Goal: Connect with others: Connect with others

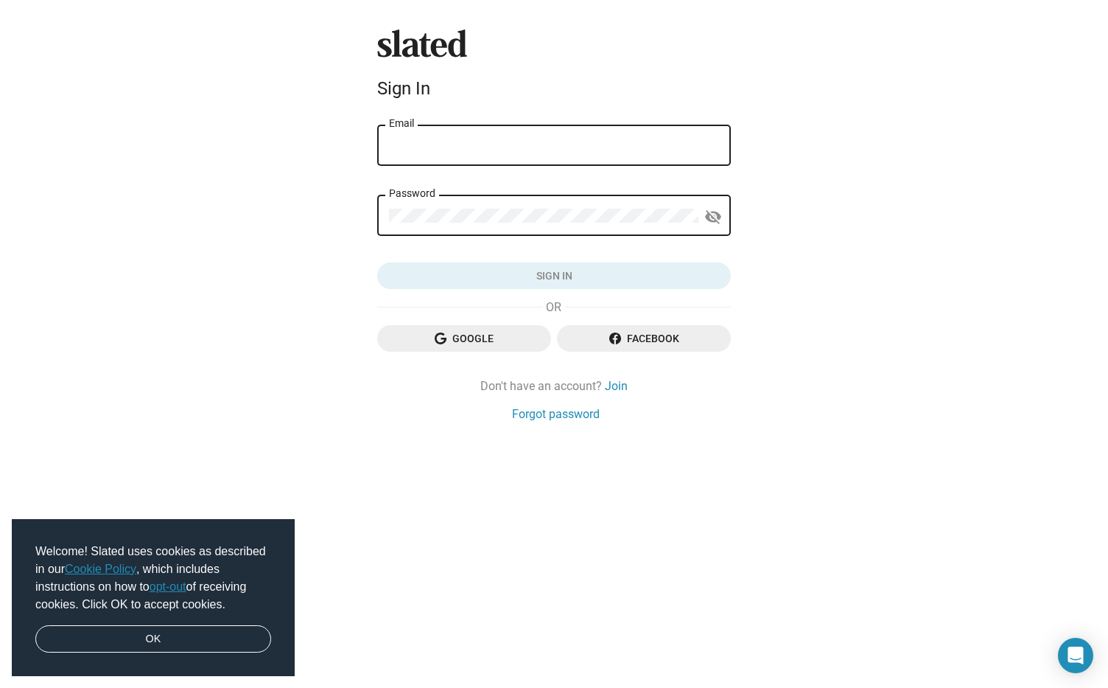
type input "[PERSON_NAME][EMAIL_ADDRESS][PERSON_NAME][DOMAIN_NAME]"
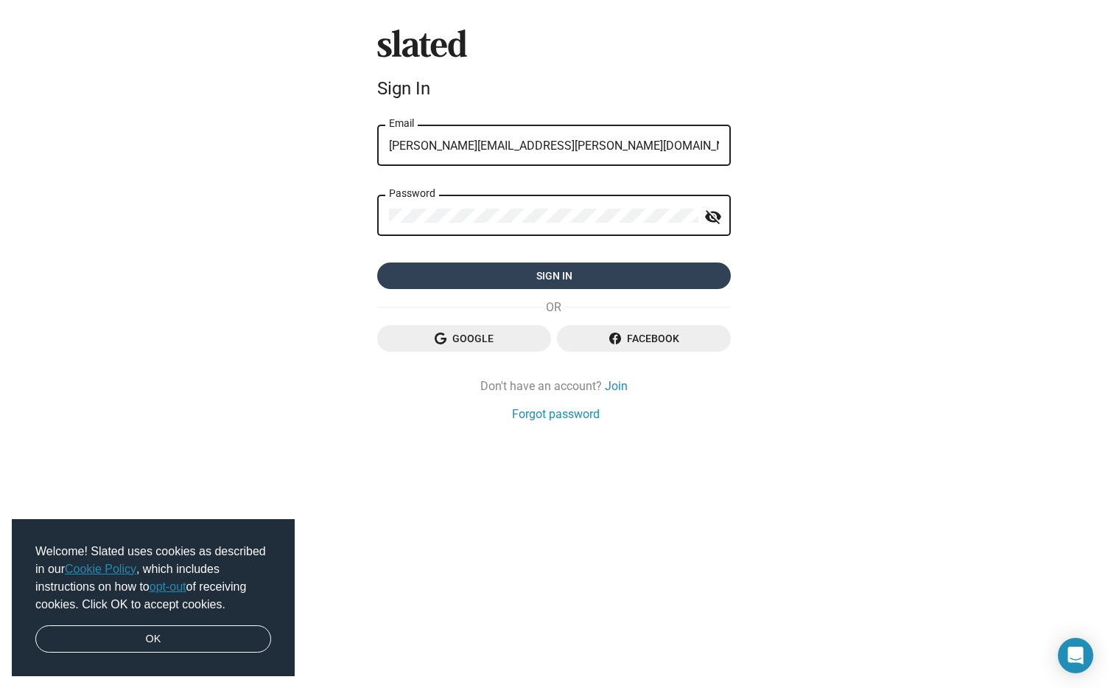
click at [511, 278] on span "Sign in" at bounding box center [554, 275] width 330 height 27
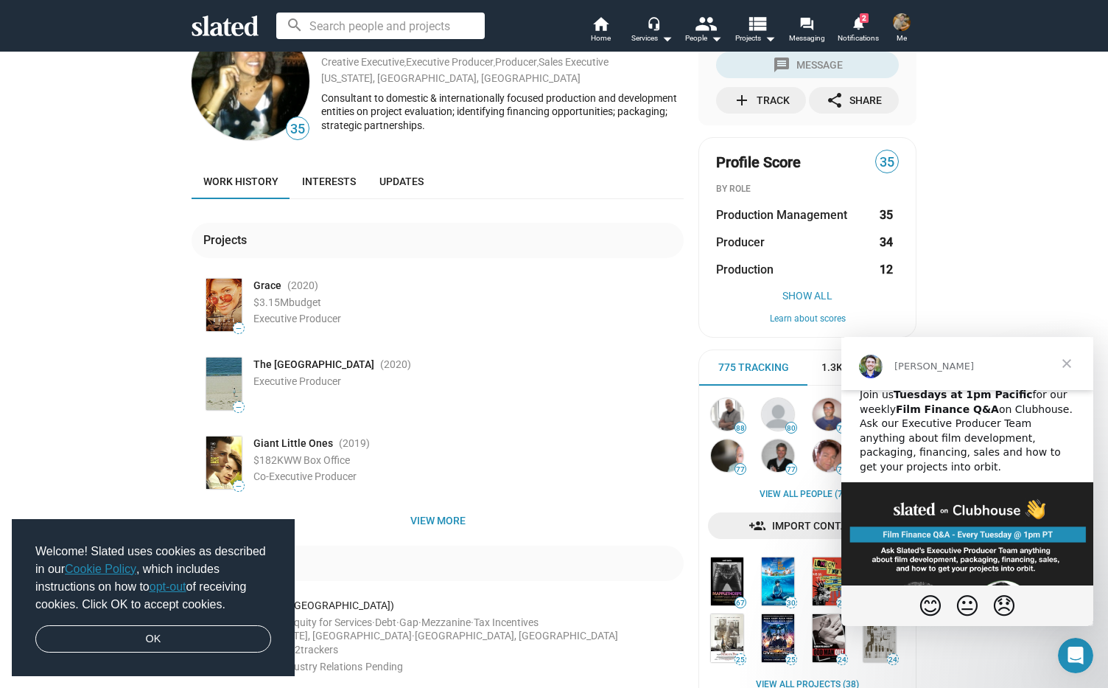
scroll to position [201, 0]
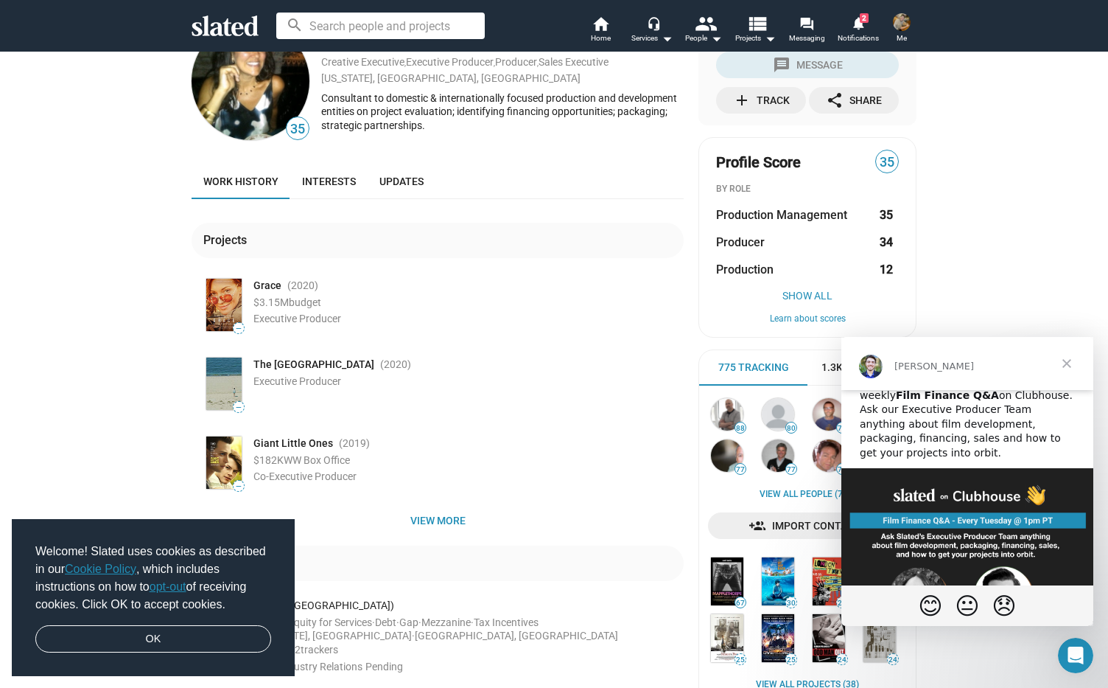
click at [1063, 360] on span "Close" at bounding box center [1067, 363] width 53 height 53
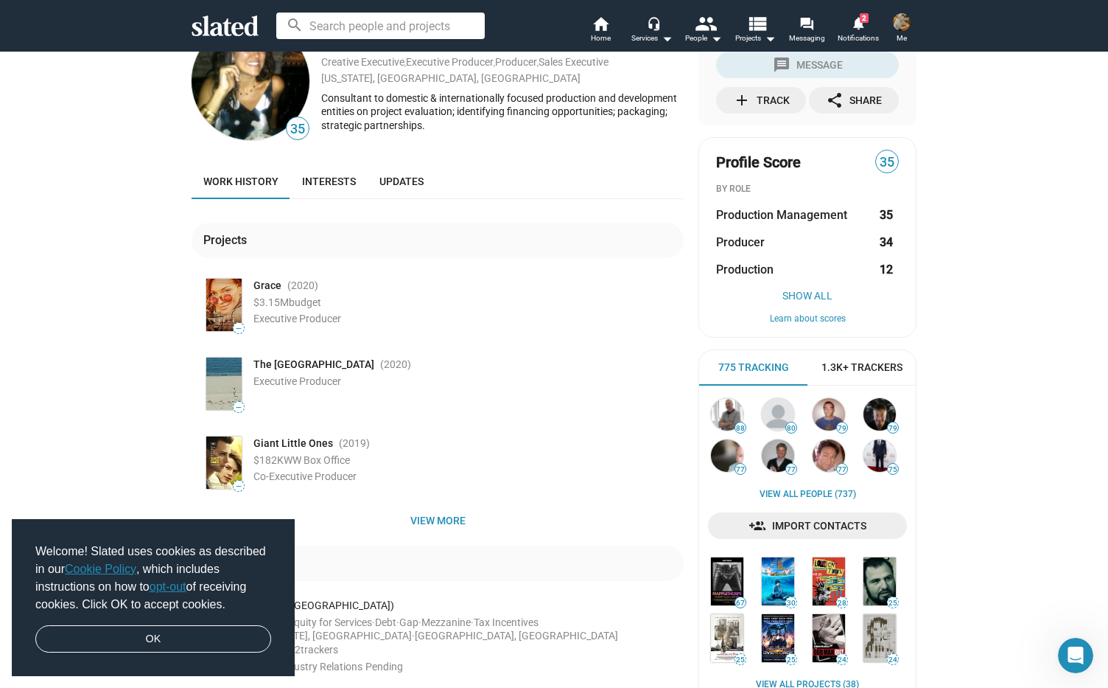
scroll to position [0, 0]
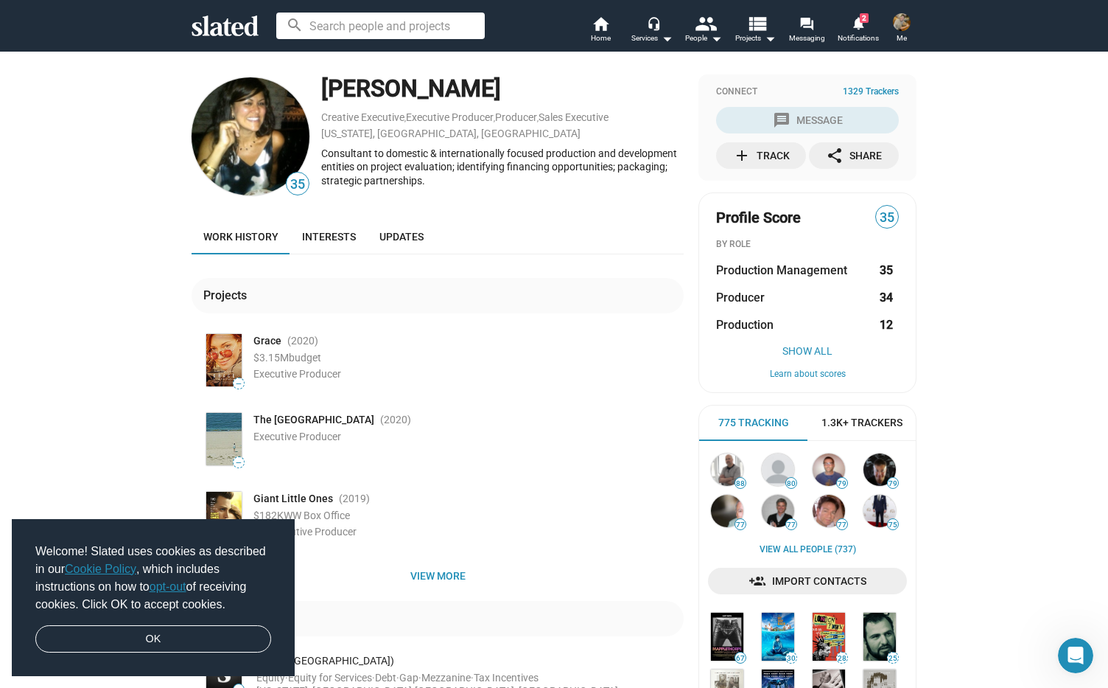
click at [741, 156] on mat-icon "add" at bounding box center [742, 156] width 18 height 18
click at [867, 24] on link "notifications 2 Notifications" at bounding box center [859, 31] width 52 height 32
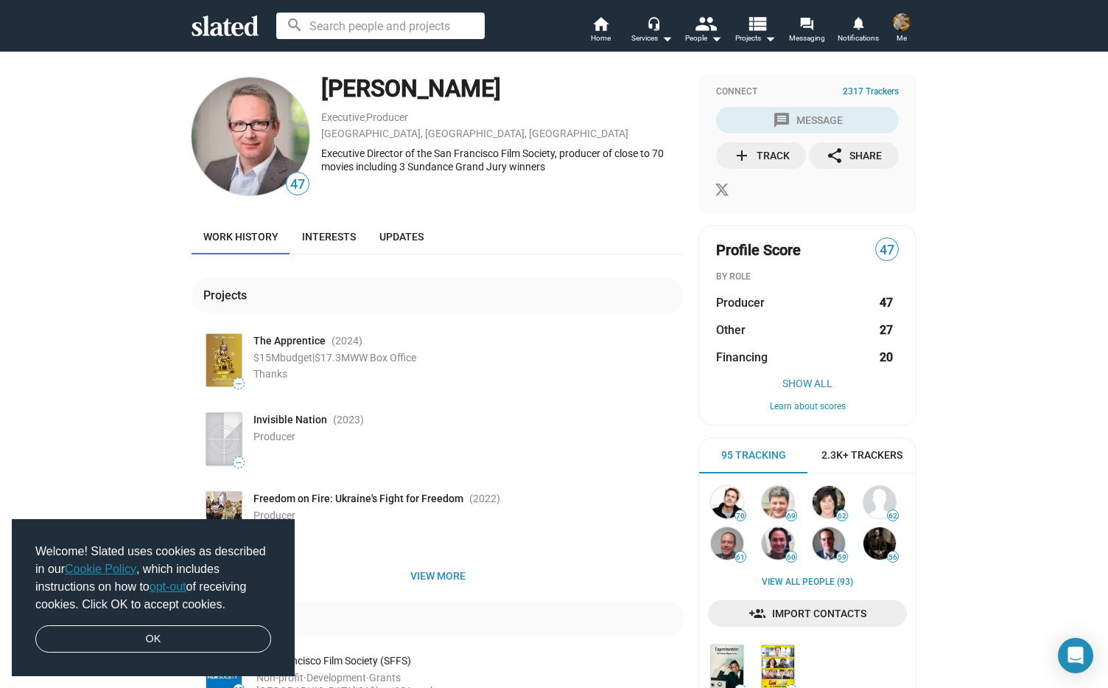
click at [723, 159] on span "add Track" at bounding box center [761, 155] width 84 height 27
